Goal: Task Accomplishment & Management: Manage account settings

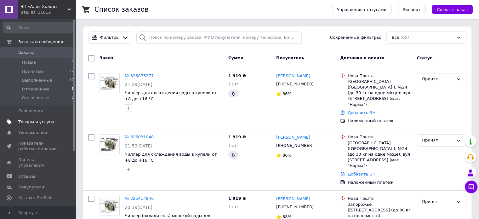
click at [38, 120] on span "Товары и услуги" at bounding box center [36, 122] width 36 height 6
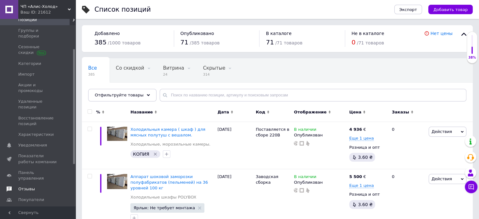
drag, startPoint x: 73, startPoint y: 129, endPoint x: 68, endPoint y: 161, distance: 31.8
click at [69, 160] on div "Заказы и сообщения 0 0 Товары и услуги Позиции Группы и подборки Сезонные скидк…" at bounding box center [38, 112] width 76 height 187
click at [34, 217] on span "Аналитика" at bounding box center [29, 220] width 23 height 6
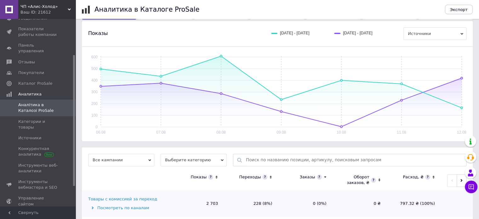
scroll to position [76, 0]
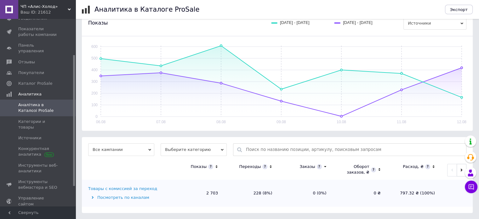
click at [141, 147] on span "Все кампании" at bounding box center [121, 149] width 66 height 13
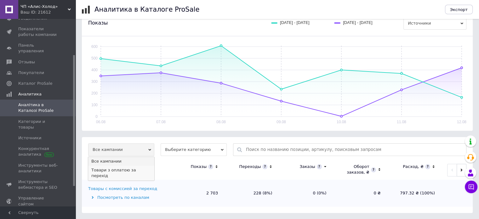
click at [139, 168] on li "Товари з оплатою за перехід" at bounding box center [121, 173] width 66 height 14
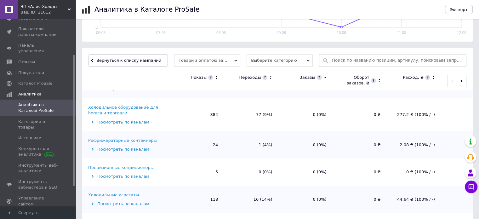
scroll to position [0, 0]
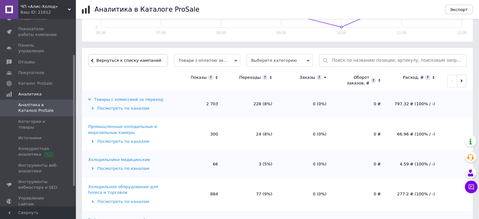
click at [197, 60] on span "Товари з оплатою за перехід" at bounding box center [207, 60] width 66 height 13
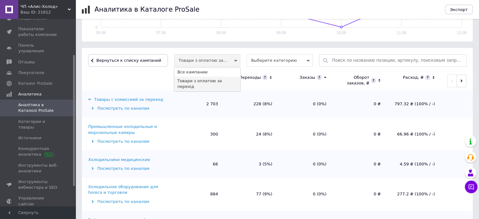
click at [139, 78] on th at bounding box center [126, 80] width 88 height 19
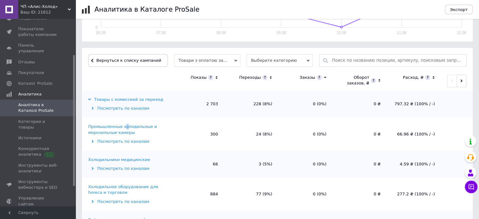
click at [123, 126] on div "Промышленные холодильные и морозильные камеры" at bounding box center [128, 129] width 80 height 11
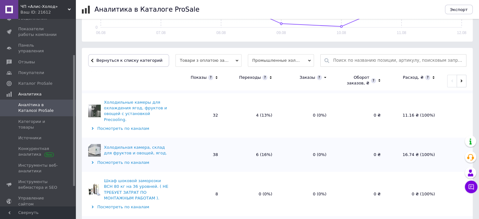
scroll to position [345, 0]
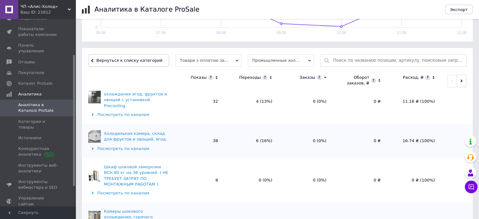
click at [140, 60] on span "Вернуться к списку категорий" at bounding box center [129, 60] width 68 height 5
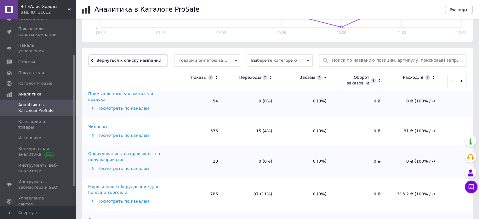
scroll to position [242, 0]
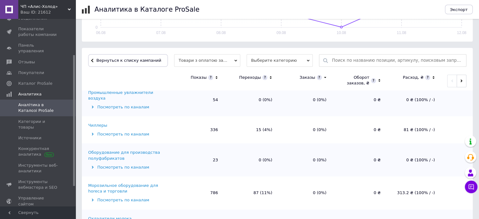
click at [100, 122] on div "Чиллеры" at bounding box center [97, 125] width 19 height 6
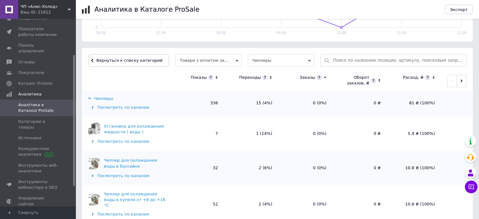
scroll to position [0, 0]
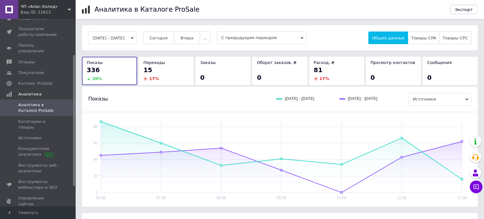
scroll to position [117, 0]
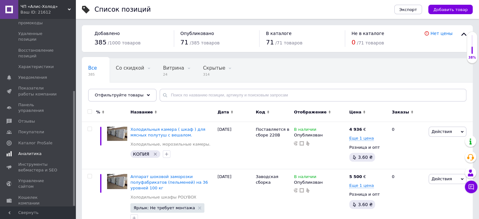
click at [35, 151] on span "Аналитика" at bounding box center [29, 154] width 23 height 6
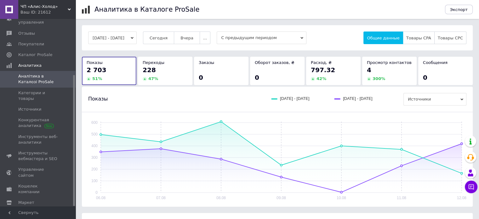
click at [121, 39] on button "[DATE] - [DATE]" at bounding box center [112, 37] width 48 height 13
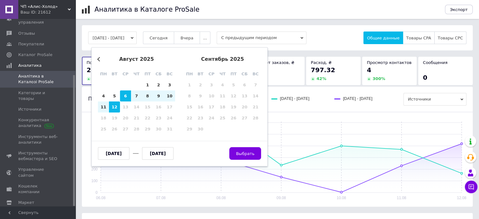
click at [333, 46] on div "[DATE] - [DATE] Previous Month [DATE] пн вт ср чт пт сб вс 28 29 30 31 1 2 3 4 …" at bounding box center [277, 37] width 391 height 25
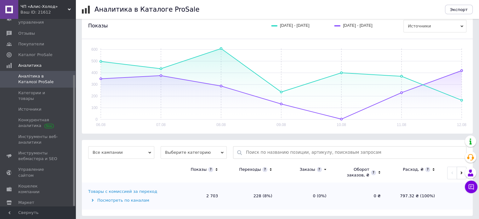
scroll to position [76, 0]
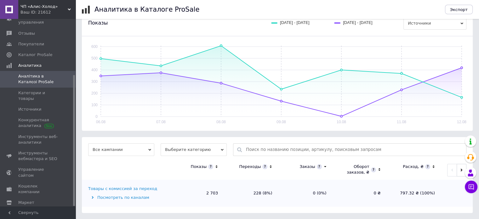
click at [147, 149] on span "Все кампании" at bounding box center [121, 149] width 66 height 13
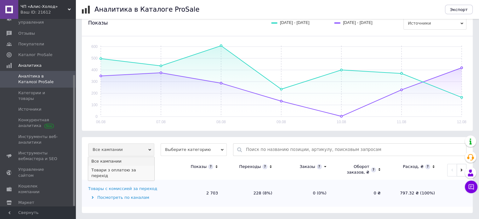
click at [137, 170] on li "Товари з оплатою за перехід" at bounding box center [121, 173] width 66 height 14
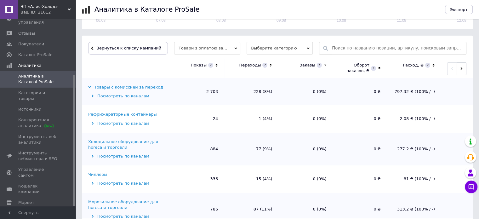
scroll to position [189, 0]
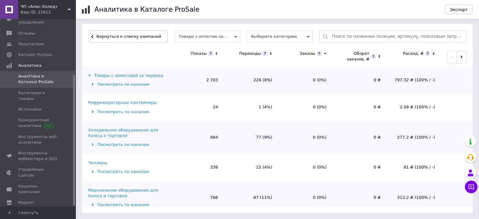
click at [128, 130] on div "Холодильное оборудование для horeca и торговли" at bounding box center [128, 132] width 80 height 11
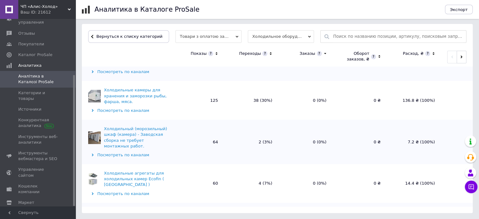
scroll to position [193, 0]
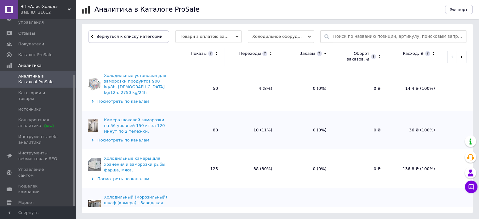
drag, startPoint x: 477, startPoint y: 121, endPoint x: 483, endPoint y: 81, distance: 40.2
click at [479, 81] on html "ЧП «Алис-Холод» Ваш ID: 21612 Сайт ЧП «Алис-Холод» Кабинет покупателя Проверить…" at bounding box center [239, 15] width 479 height 408
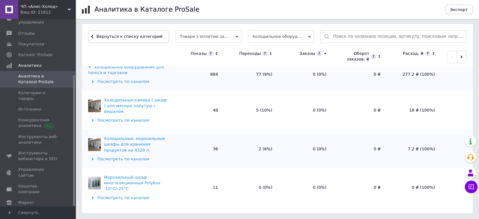
scroll to position [0, 0]
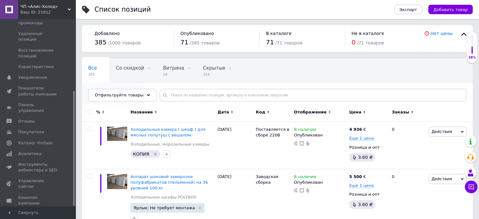
click at [131, 89] on span "Опубликованные" at bounding box center [109, 92] width 43 height 6
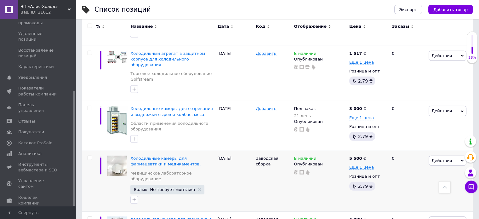
scroll to position [1904, 0]
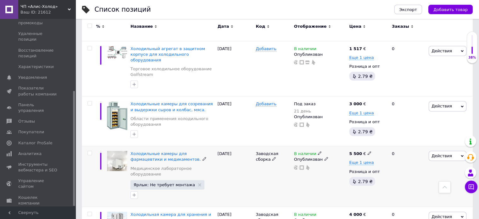
click at [469, 146] on div "Действия Редактировать Поднять в начало группы Копировать Скидка Подарок Сопутс…" at bounding box center [450, 176] width 46 height 61
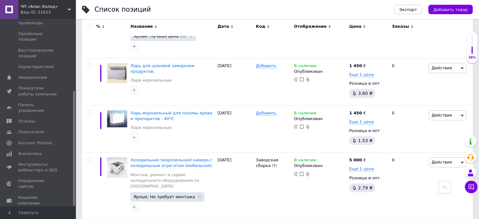
scroll to position [2422, 0]
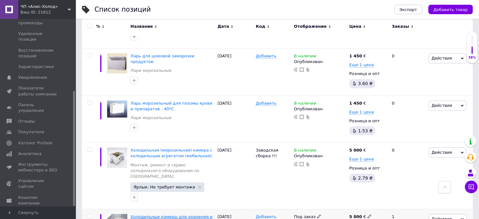
click at [177, 214] on span "Холодильные камеры для хранения и заморозки рыбы, фарша, мяса." at bounding box center [171, 219] width 82 height 10
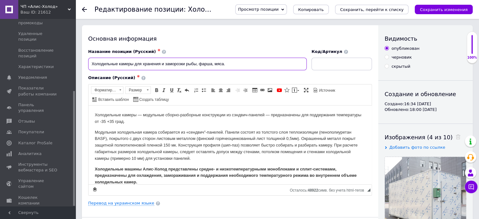
drag, startPoint x: 162, startPoint y: 64, endPoint x: 184, endPoint y: 64, distance: 21.7
click at [184, 64] on input "Холодильные камеры для хранения и заморозки рыбы, фарша, мяса." at bounding box center [197, 64] width 219 height 13
type input "Холодильные камеры для хранения рыбы, фарша, мяса."
click at [140, 202] on link "Перевод на украинском языке" at bounding box center [121, 203] width 66 height 5
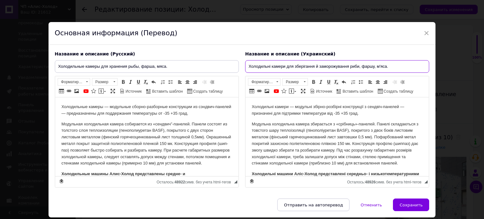
drag, startPoint x: 315, startPoint y: 66, endPoint x: 347, endPoint y: 68, distance: 31.8
click at [347, 68] on input "Холодильні камери для зберігання й заморожування риби, фаршу, м'яса." at bounding box center [337, 66] width 184 height 13
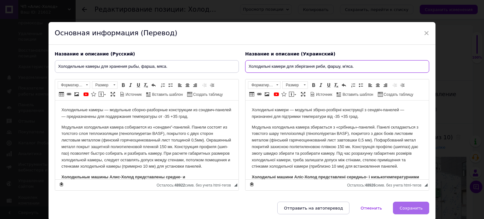
type input "Холодильні камери для зберігання риби, фаршу, м'яса."
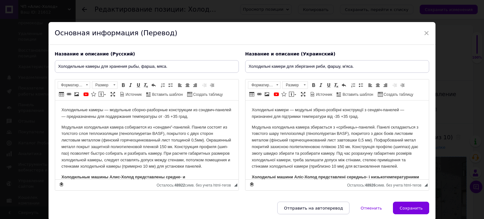
click at [411, 206] on span "Сохранить" at bounding box center [410, 208] width 23 height 5
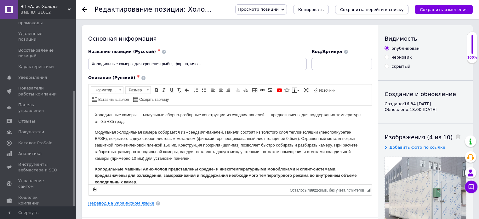
click at [404, 7] on icon "Сохранить, перейти к списку" at bounding box center [372, 9] width 64 height 5
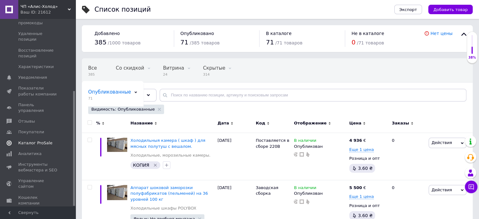
click at [31, 140] on span "Каталог ProSale" at bounding box center [35, 143] width 34 height 6
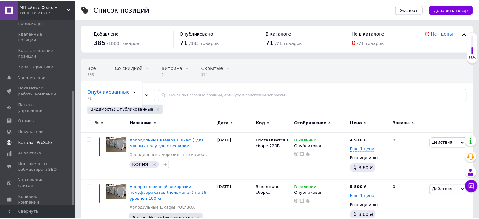
scroll to position [36, 0]
